Goal: Task Accomplishment & Management: Manage account settings

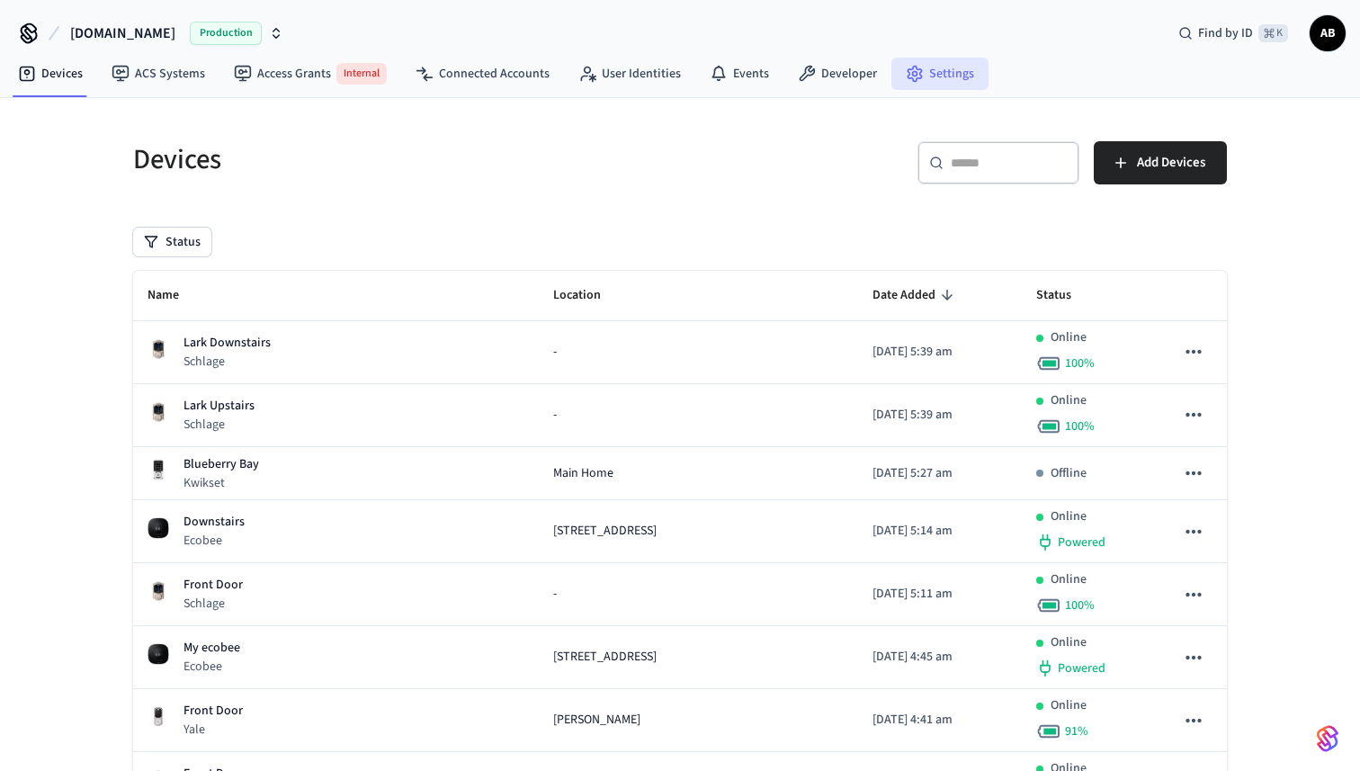
click at [975, 65] on link "Settings" at bounding box center [939, 74] width 97 height 32
